Goal: Task Accomplishment & Management: Manage account settings

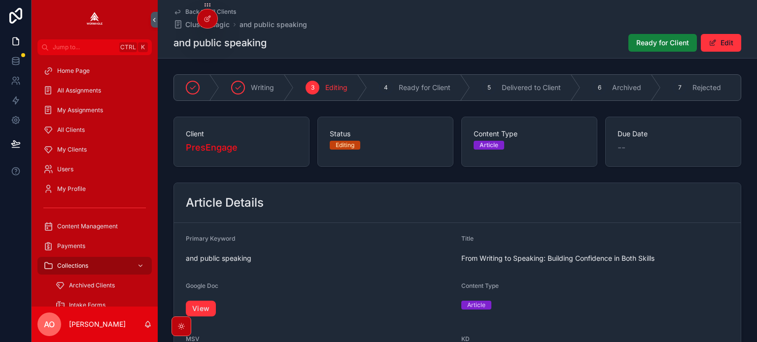
click at [654, 40] on span "Ready for Client" at bounding box center [662, 43] width 53 height 10
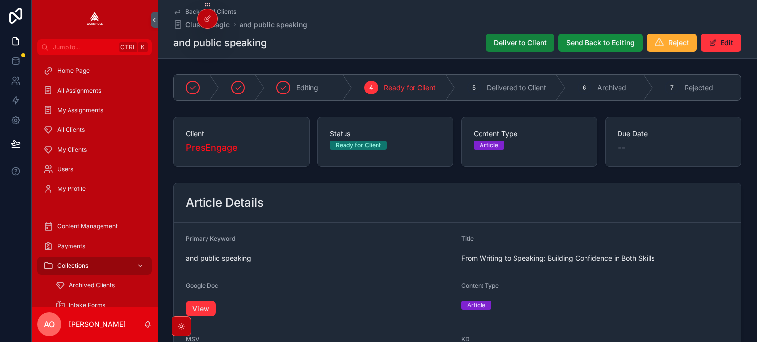
click at [530, 37] on button "Deliver to Client" at bounding box center [520, 43] width 68 height 18
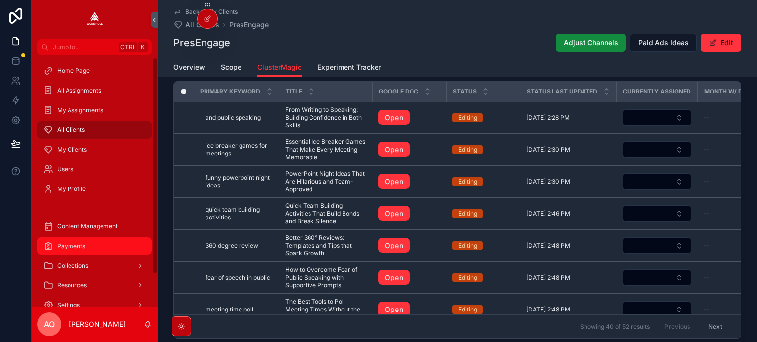
scroll to position [39, 0]
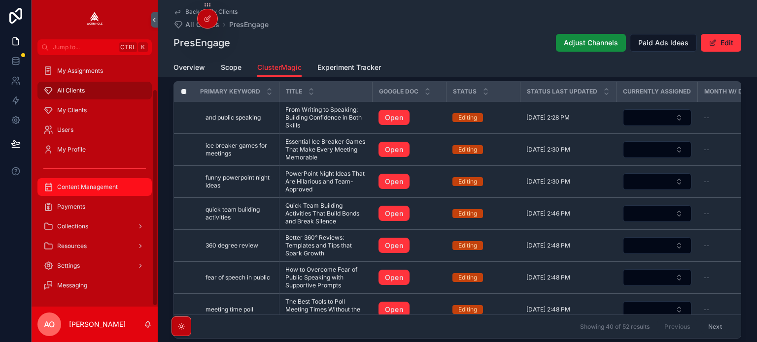
click at [97, 187] on span "Content Management" at bounding box center [87, 187] width 61 height 8
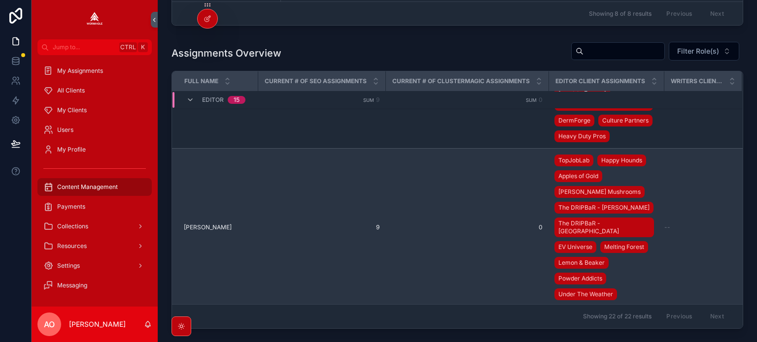
scroll to position [246, 6]
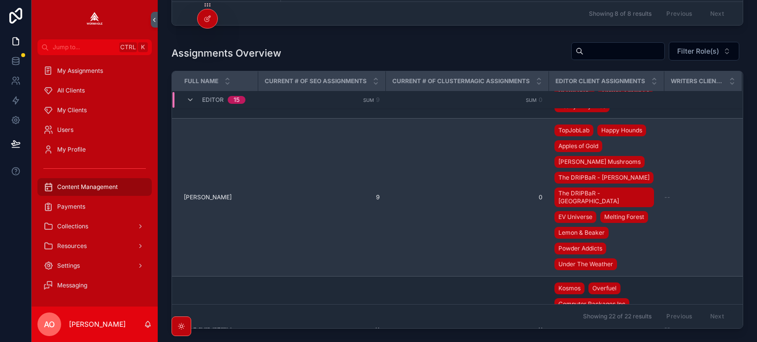
click at [371, 194] on span "9" at bounding box center [322, 198] width 116 height 8
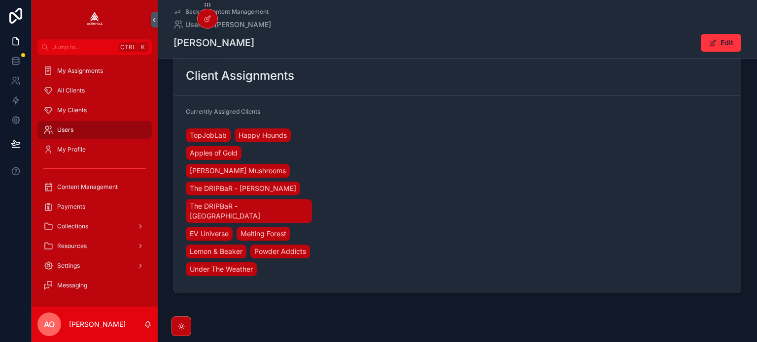
scroll to position [331, 0]
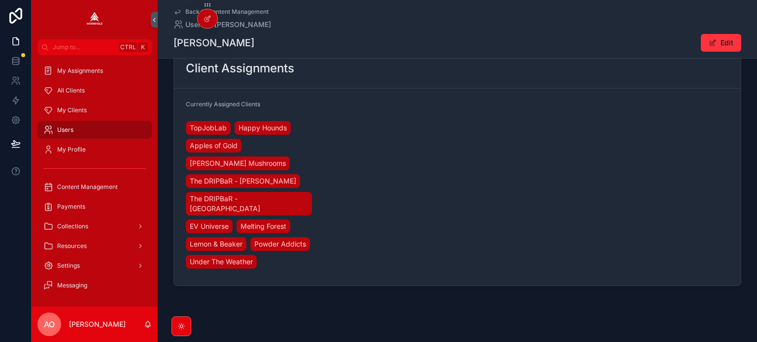
click at [183, 325] on icon "scrollable content" at bounding box center [181, 327] width 8 height 8
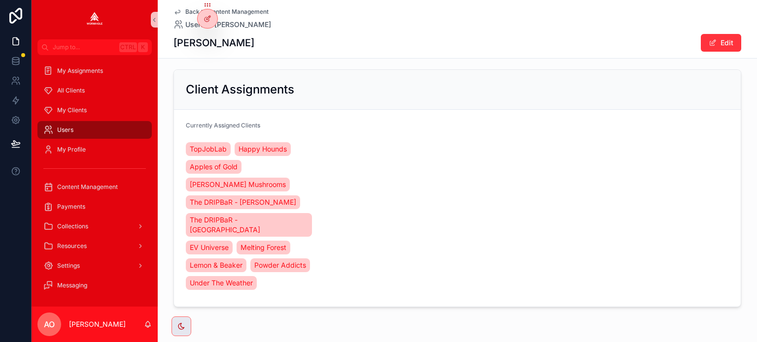
scroll to position [330, 0]
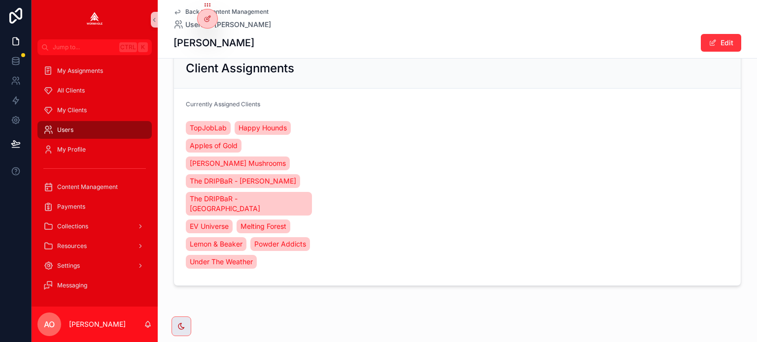
click at [188, 324] on div "scrollable content" at bounding box center [181, 327] width 20 height 20
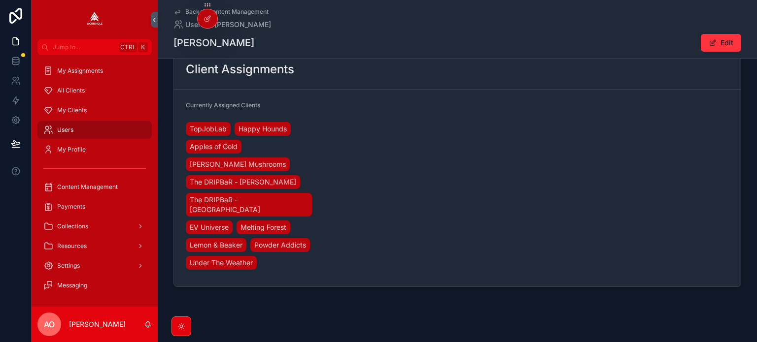
scroll to position [331, 0]
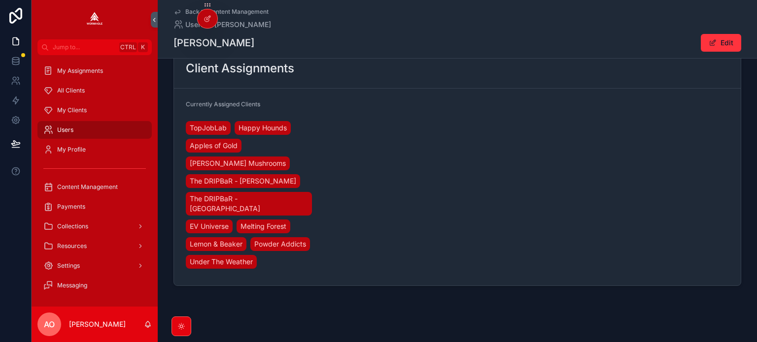
click at [190, 327] on div "scrollable content" at bounding box center [181, 327] width 20 height 20
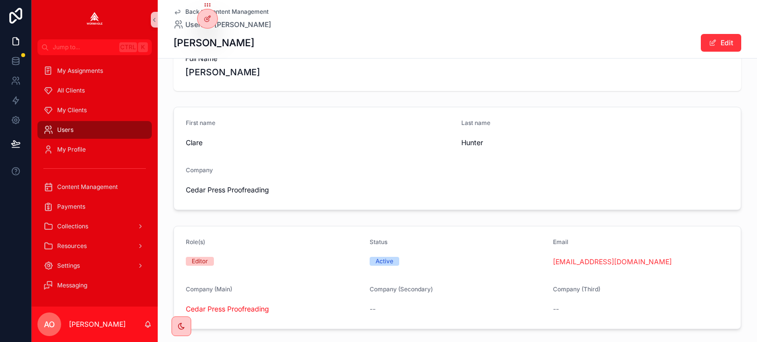
scroll to position [0, 0]
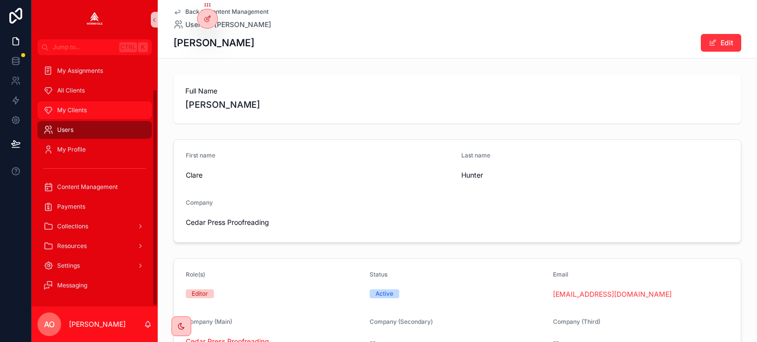
click at [69, 110] on span "My Clients" at bounding box center [72, 110] width 30 height 8
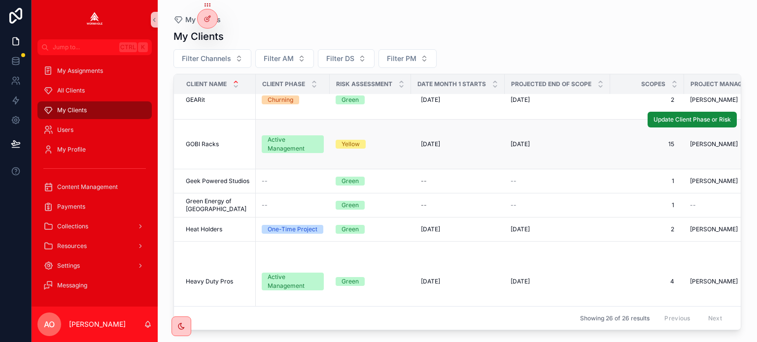
scroll to position [394, 0]
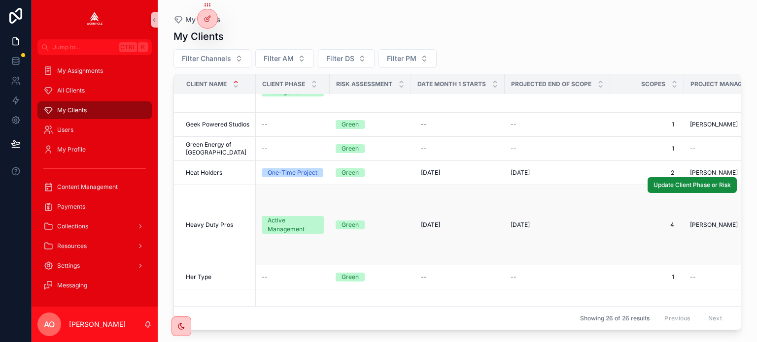
click at [203, 221] on span "Heavy Duty Pros" at bounding box center [209, 225] width 47 height 8
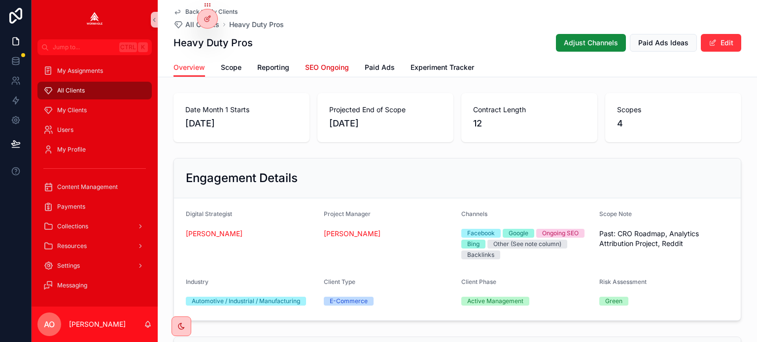
click at [332, 72] on span "SEO Ongoing" at bounding box center [327, 68] width 44 height 10
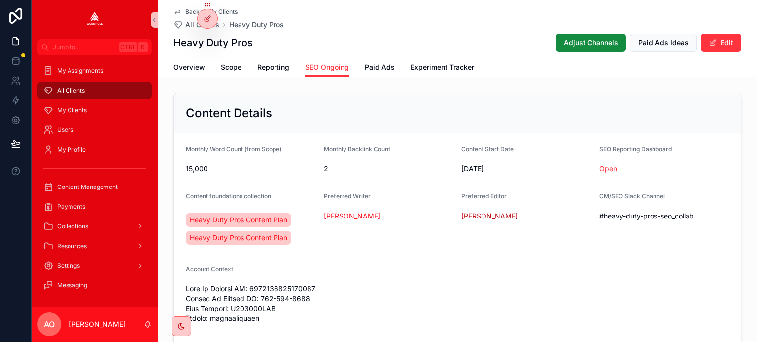
click at [477, 216] on span "Valentina Lamazon" at bounding box center [489, 216] width 57 height 10
click at [719, 42] on button "Edit" at bounding box center [721, 43] width 40 height 18
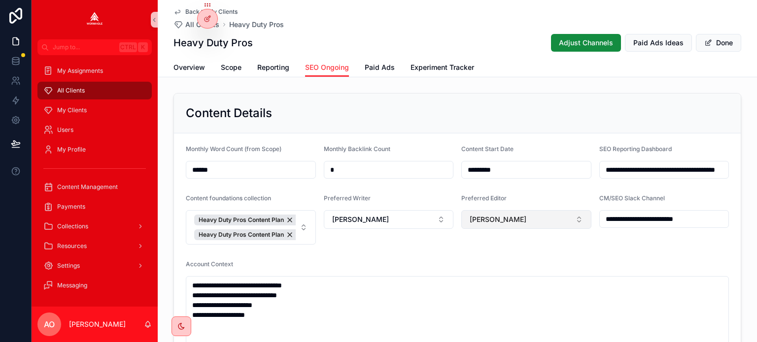
click at [541, 219] on button "Valentina Lamazon" at bounding box center [526, 219] width 130 height 19
type input "*****"
click at [503, 256] on div "Suggestions" at bounding box center [522, 265] width 129 height 32
click at [504, 264] on span "Clare Hunter" at bounding box center [492, 259] width 57 height 10
click at [714, 42] on button "Done" at bounding box center [718, 43] width 45 height 18
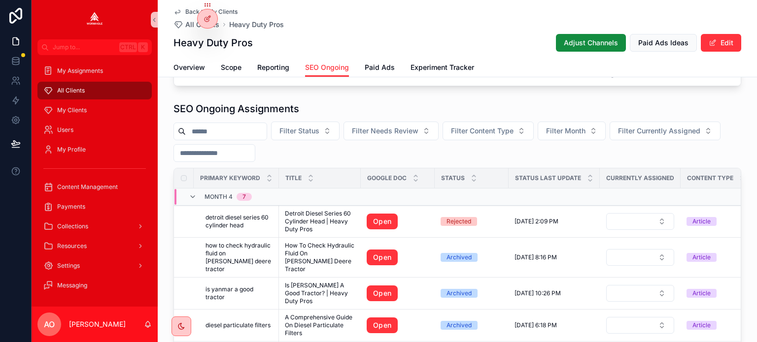
scroll to position [542, 0]
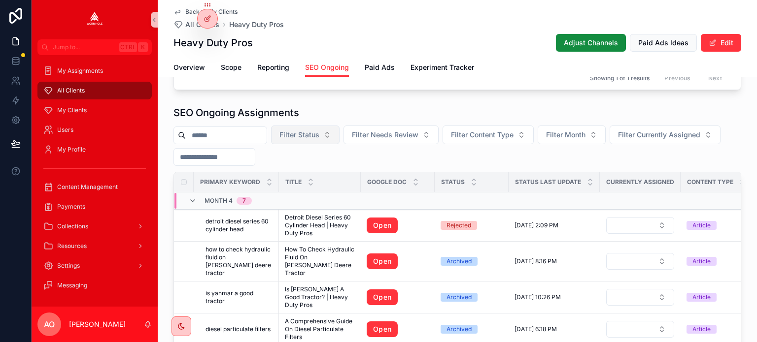
click at [319, 140] on span "Filter Status" at bounding box center [299, 135] width 40 height 10
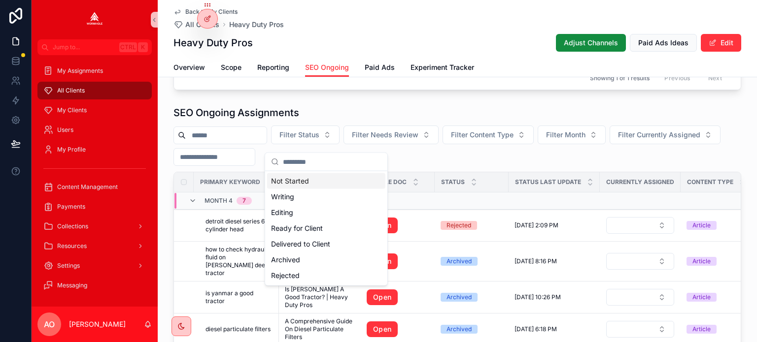
click at [441, 157] on div "Filter Status Filter Needs Review Filter Content Type Filter Month Filter Curre…" at bounding box center [457, 146] width 568 height 40
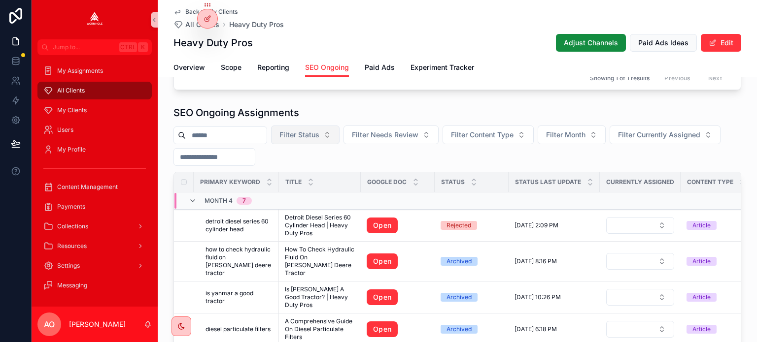
click at [319, 138] on span "Filter Status" at bounding box center [299, 135] width 40 height 10
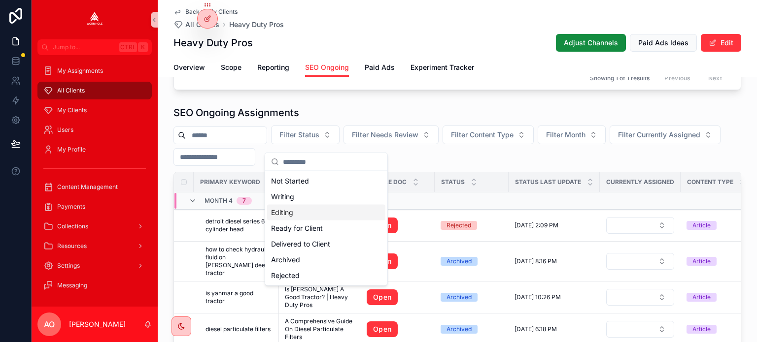
click at [307, 209] on div "Editing" at bounding box center [326, 213] width 118 height 16
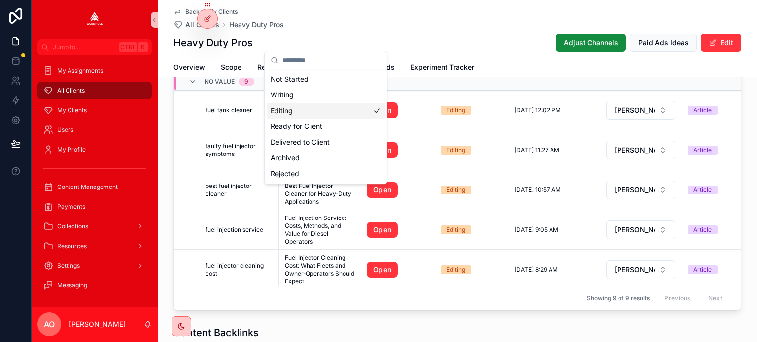
scroll to position [641, 0]
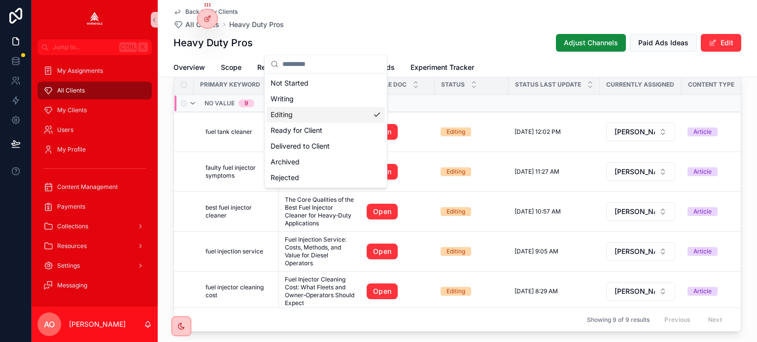
click at [549, 112] on td "scrollable content" at bounding box center [553, 103] width 91 height 17
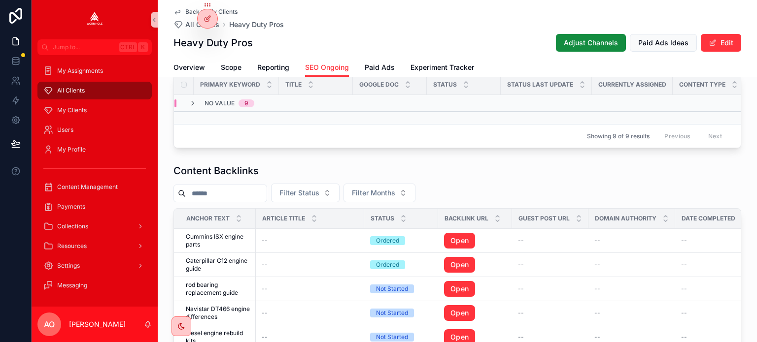
click at [549, 112] on td "scrollable content" at bounding box center [546, 103] width 91 height 17
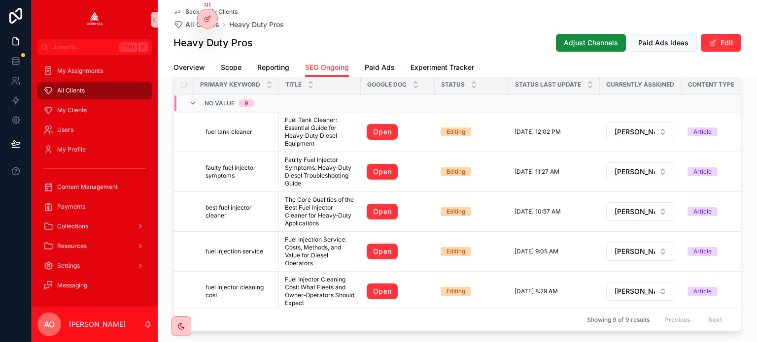
click at [185, 330] on div "scrollable content" at bounding box center [181, 326] width 9 height 9
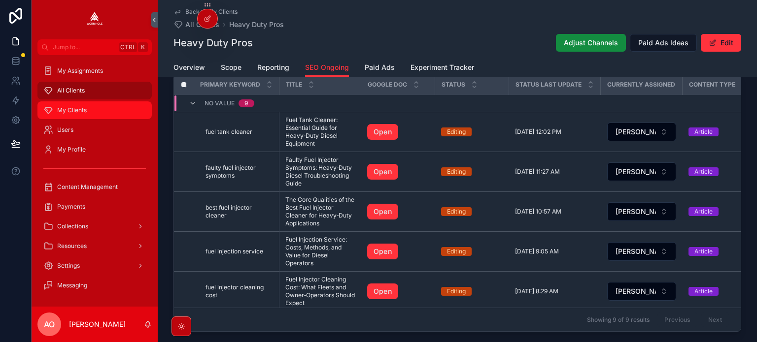
click at [71, 109] on span "My Clients" at bounding box center [72, 110] width 30 height 8
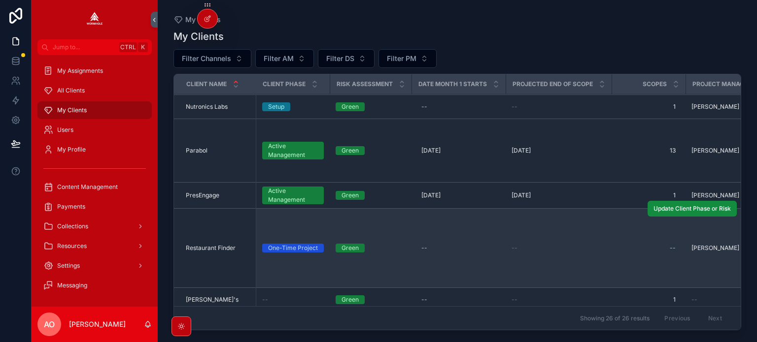
scroll to position [789, 0]
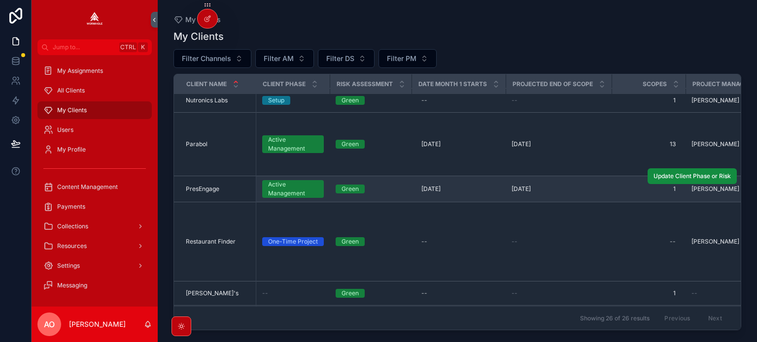
click at [209, 189] on span "PresEngage" at bounding box center [203, 189] width 34 height 8
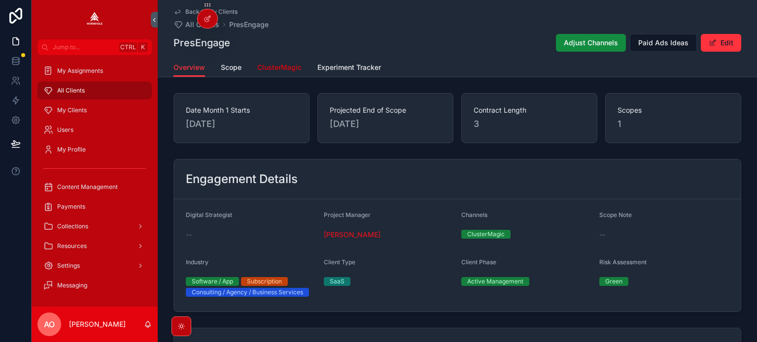
click at [278, 68] on span "ClusterMagic" at bounding box center [279, 68] width 44 height 10
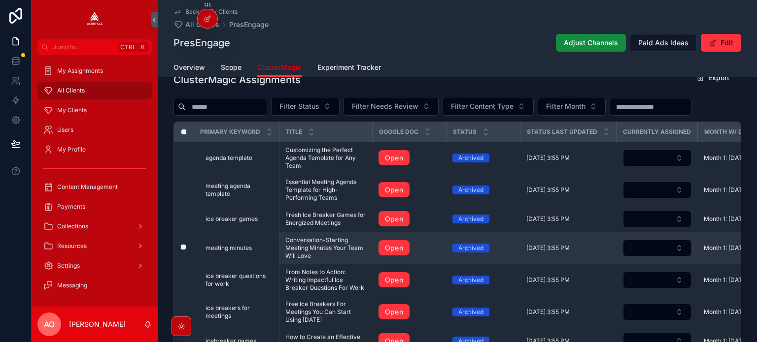
scroll to position [936, 0]
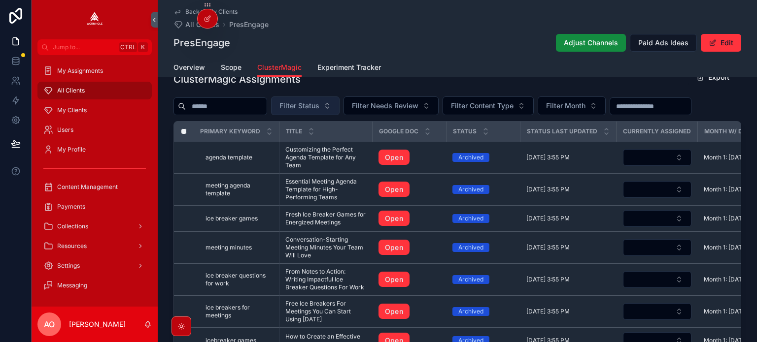
click at [313, 109] on span "Filter Status" at bounding box center [299, 106] width 40 height 10
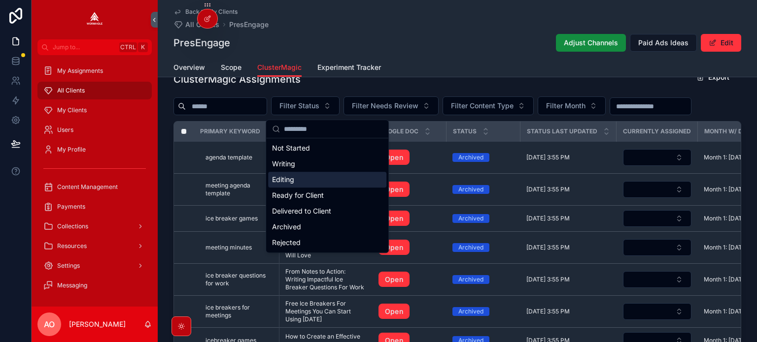
click at [318, 179] on div "Editing" at bounding box center [327, 180] width 118 height 16
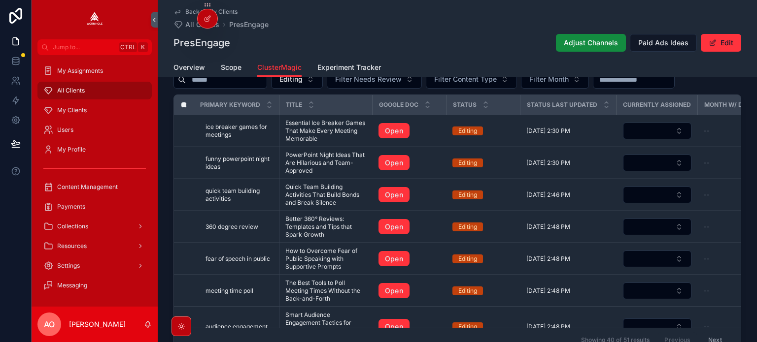
scroll to position [985, 0]
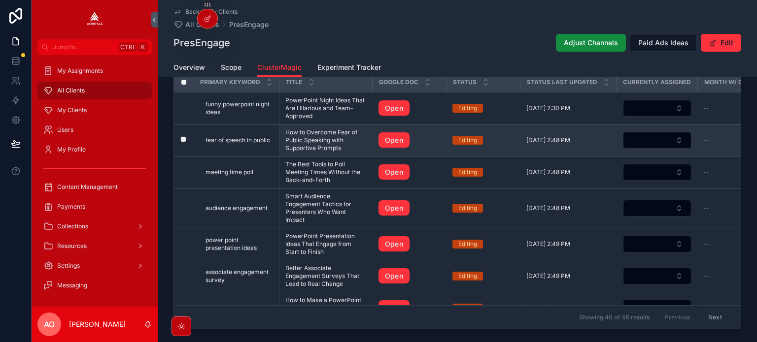
drag, startPoint x: 324, startPoint y: 139, endPoint x: 331, endPoint y: 145, distance: 9.5
click at [331, 145] on span "How to Overcome Fear of Public Speaking with Supportive Prompts" at bounding box center [325, 141] width 81 height 24
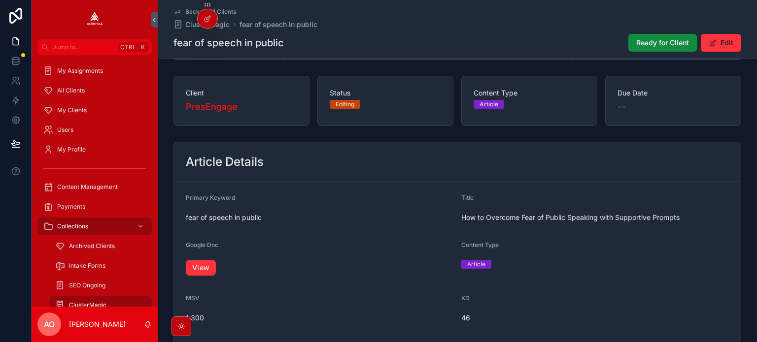
scroll to position [99, 0]
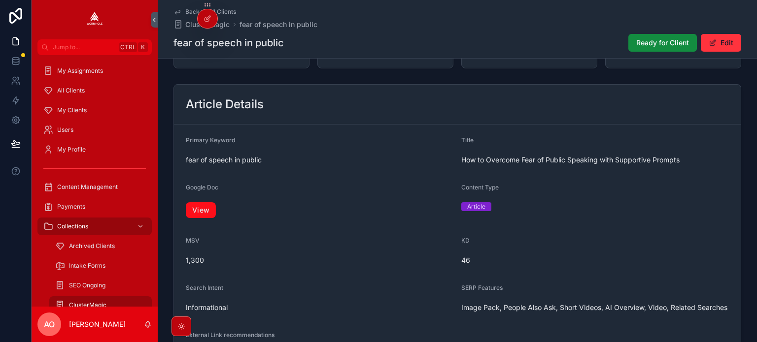
click at [197, 215] on link "View" at bounding box center [201, 211] width 30 height 16
click at [651, 43] on span "Ready for Client" at bounding box center [662, 43] width 53 height 10
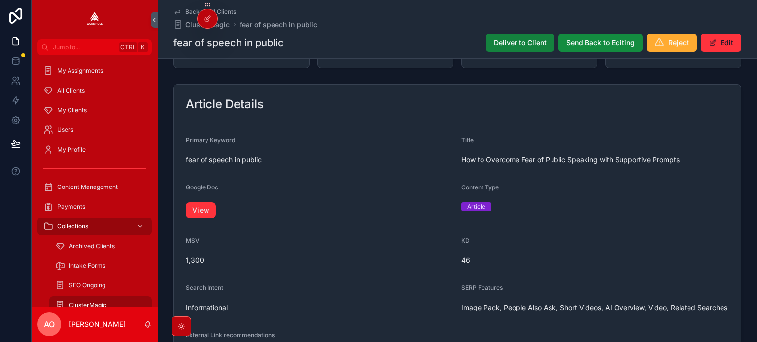
click at [509, 36] on button "Deliver to Client" at bounding box center [520, 43] width 68 height 18
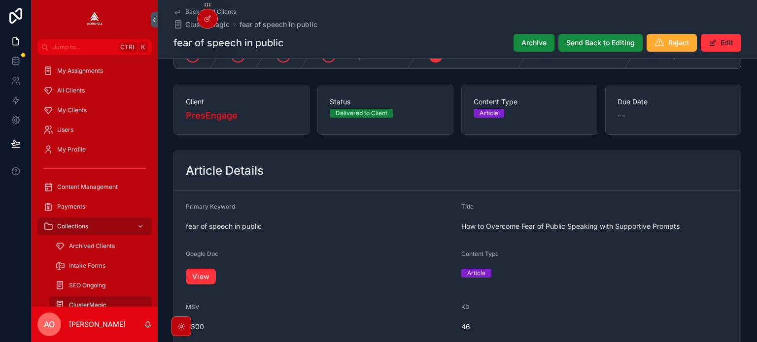
scroll to position [0, 0]
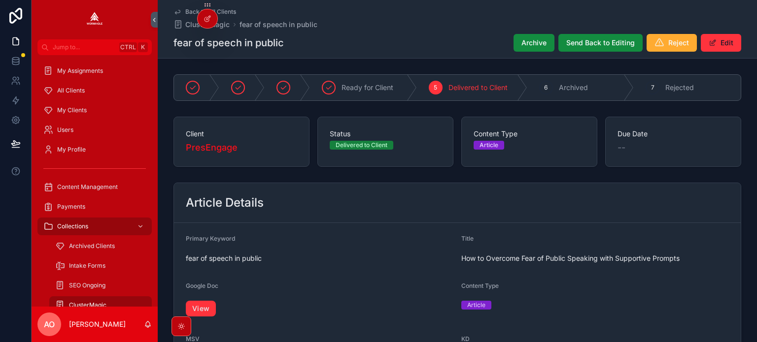
click at [191, 13] on span "Back to All Clients" at bounding box center [210, 12] width 51 height 8
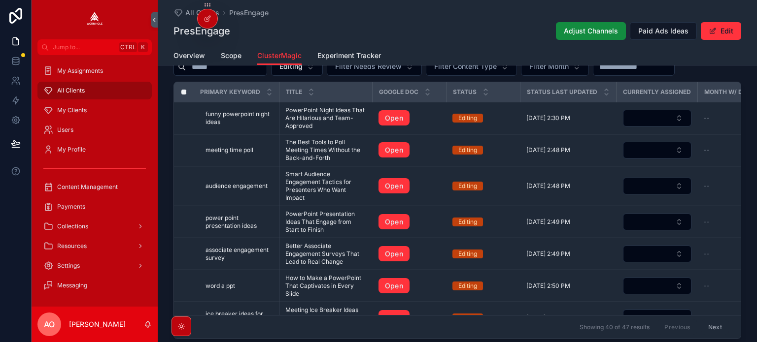
scroll to position [981, 0]
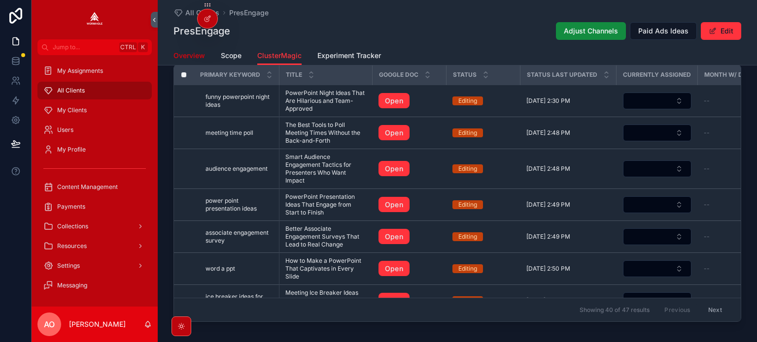
click at [186, 59] on span "Overview" at bounding box center [189, 56] width 32 height 10
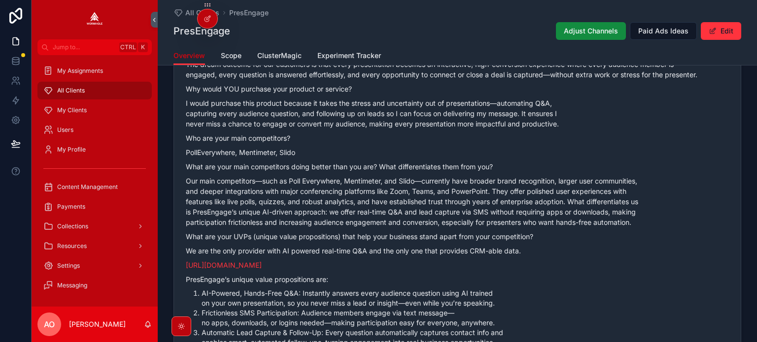
scroll to position [493, 0]
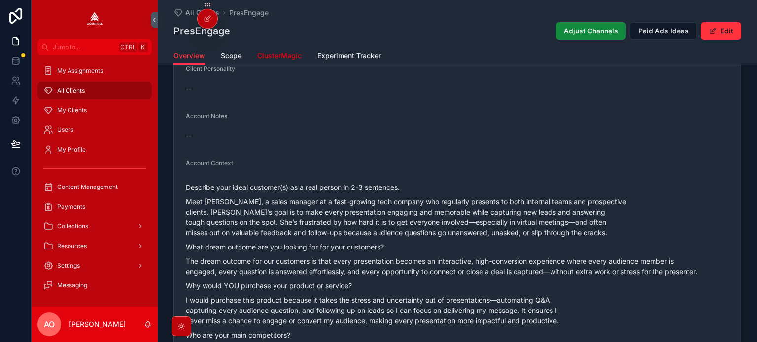
click at [291, 54] on span "ClusterMagic" at bounding box center [279, 56] width 44 height 10
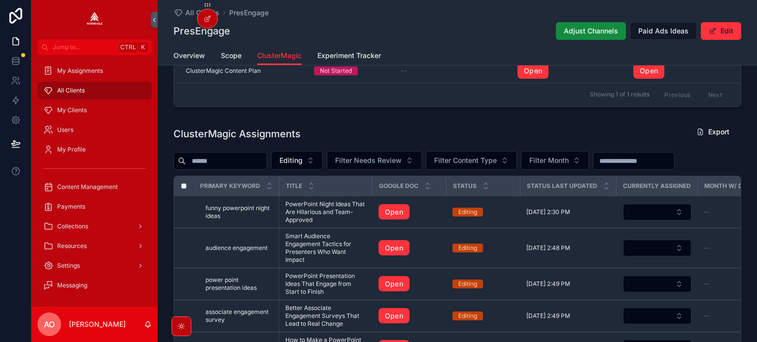
scroll to position [887, 0]
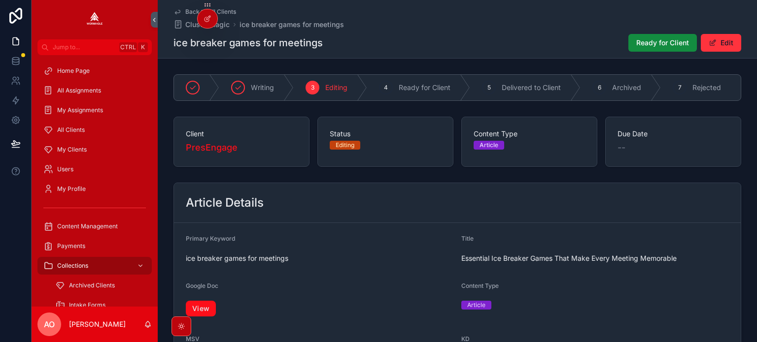
click at [203, 313] on link "View" at bounding box center [201, 309] width 30 height 16
click at [633, 36] on button "Ready for Client" at bounding box center [662, 43] width 68 height 18
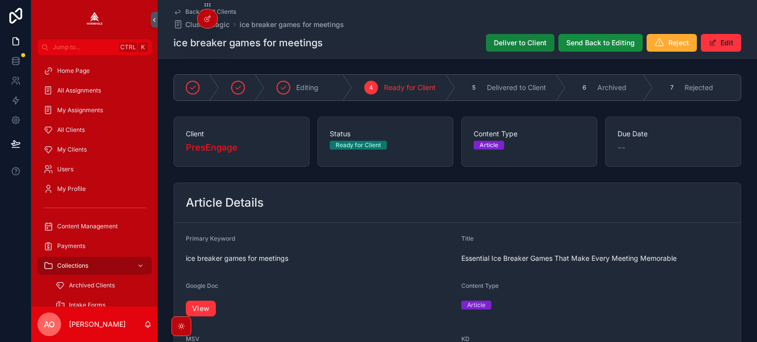
click at [511, 42] on span "Deliver to Client" at bounding box center [520, 43] width 53 height 10
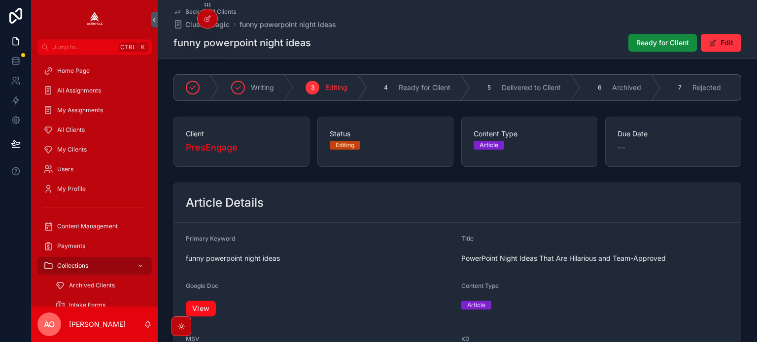
click at [200, 315] on link "View" at bounding box center [201, 309] width 30 height 16
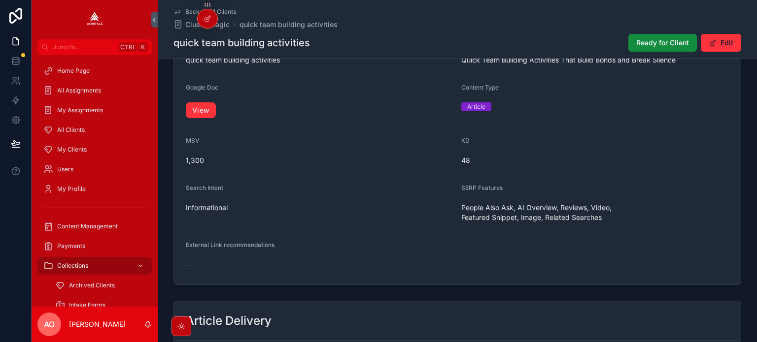
scroll to position [93, 0]
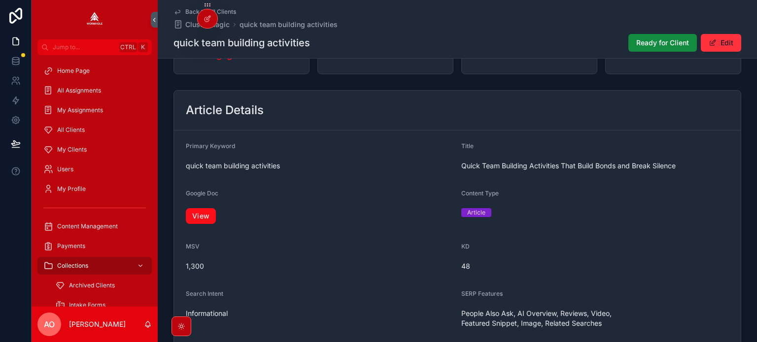
click at [211, 220] on link "View" at bounding box center [201, 216] width 30 height 16
click at [649, 49] on div "Ready for Client Edit" at bounding box center [680, 43] width 121 height 19
click at [651, 39] on span "Ready for Client" at bounding box center [662, 43] width 53 height 10
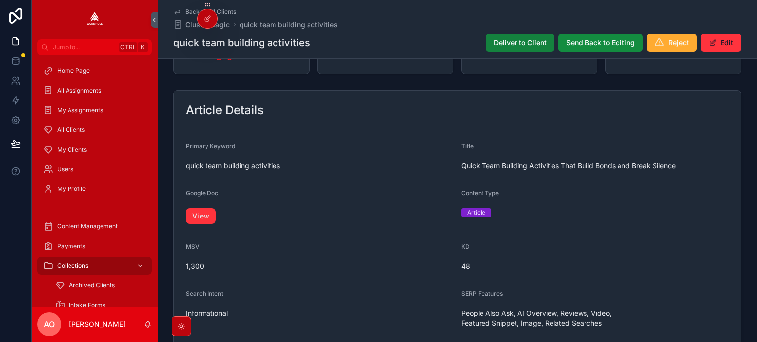
click at [503, 46] on span "Deliver to Client" at bounding box center [520, 43] width 53 height 10
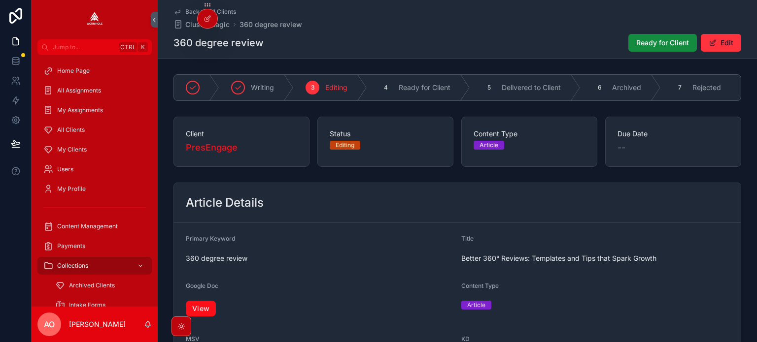
click at [203, 315] on link "View" at bounding box center [201, 309] width 30 height 16
click at [648, 48] on button "Ready for Client" at bounding box center [662, 43] width 68 height 18
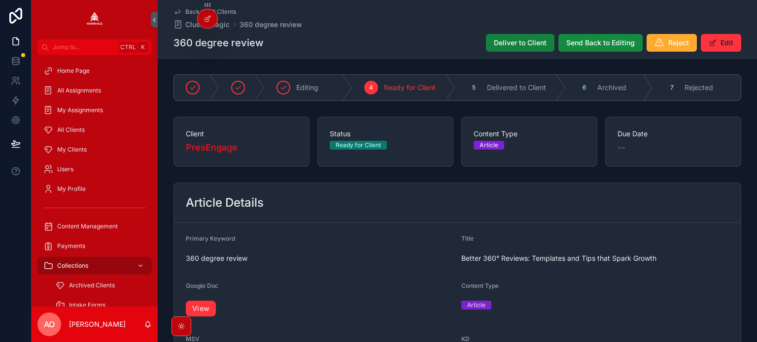
click at [504, 40] on span "Deliver to Client" at bounding box center [520, 43] width 53 height 10
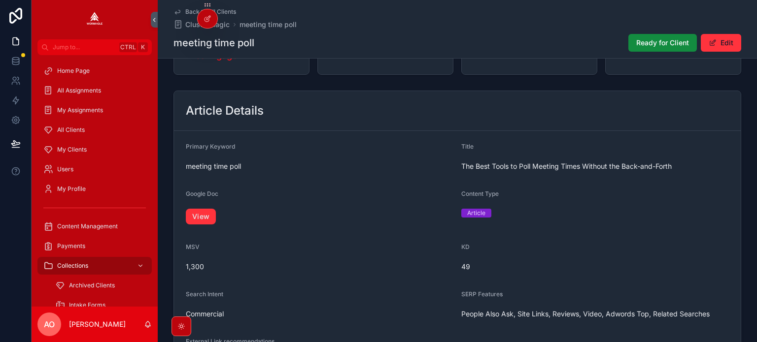
scroll to position [99, 0]
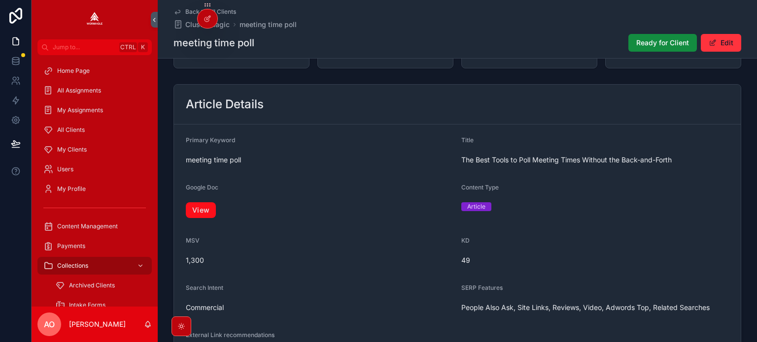
click at [204, 215] on link "View" at bounding box center [201, 211] width 30 height 16
click at [653, 38] on span "Ready for Client" at bounding box center [662, 43] width 53 height 10
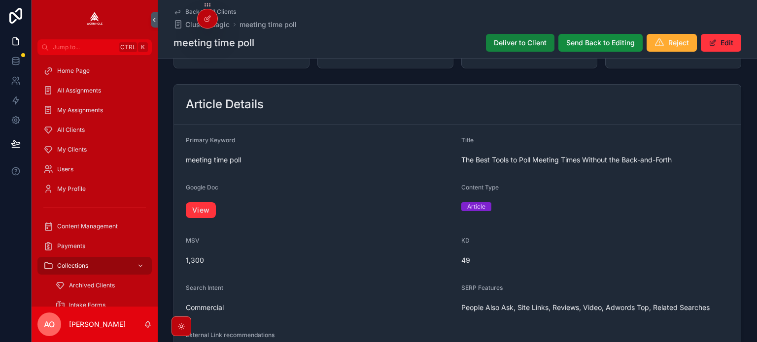
click at [501, 39] on span "Deliver to Client" at bounding box center [520, 43] width 53 height 10
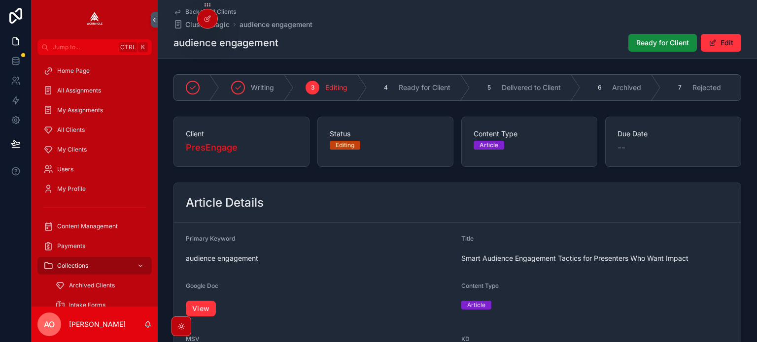
scroll to position [148, 0]
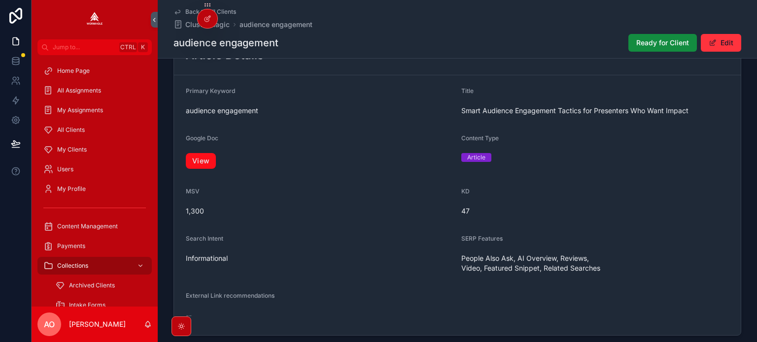
click at [198, 169] on link "View" at bounding box center [201, 161] width 30 height 16
